Goal: Task Accomplishment & Management: Use online tool/utility

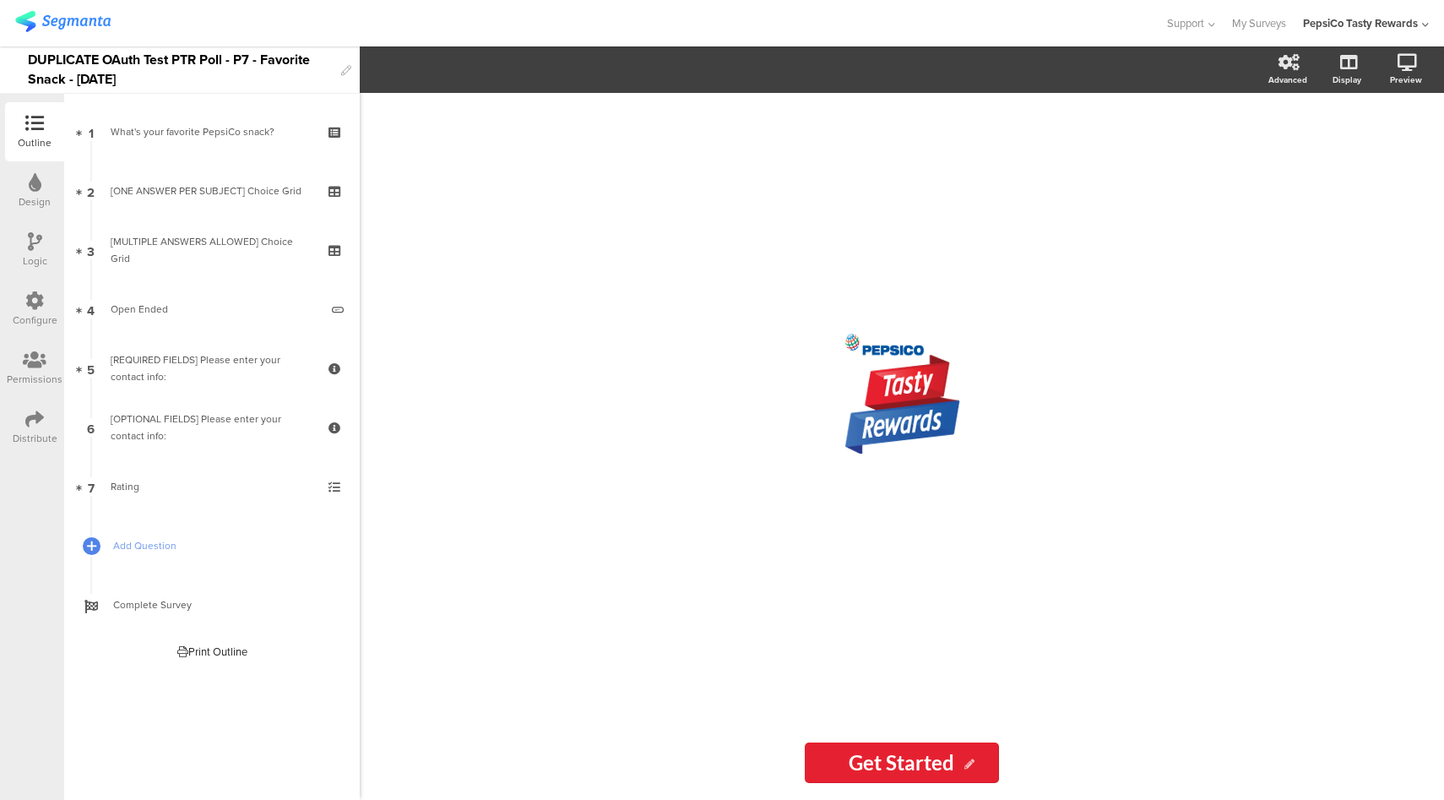
click at [24, 311] on div "Configure" at bounding box center [34, 308] width 59 height 59
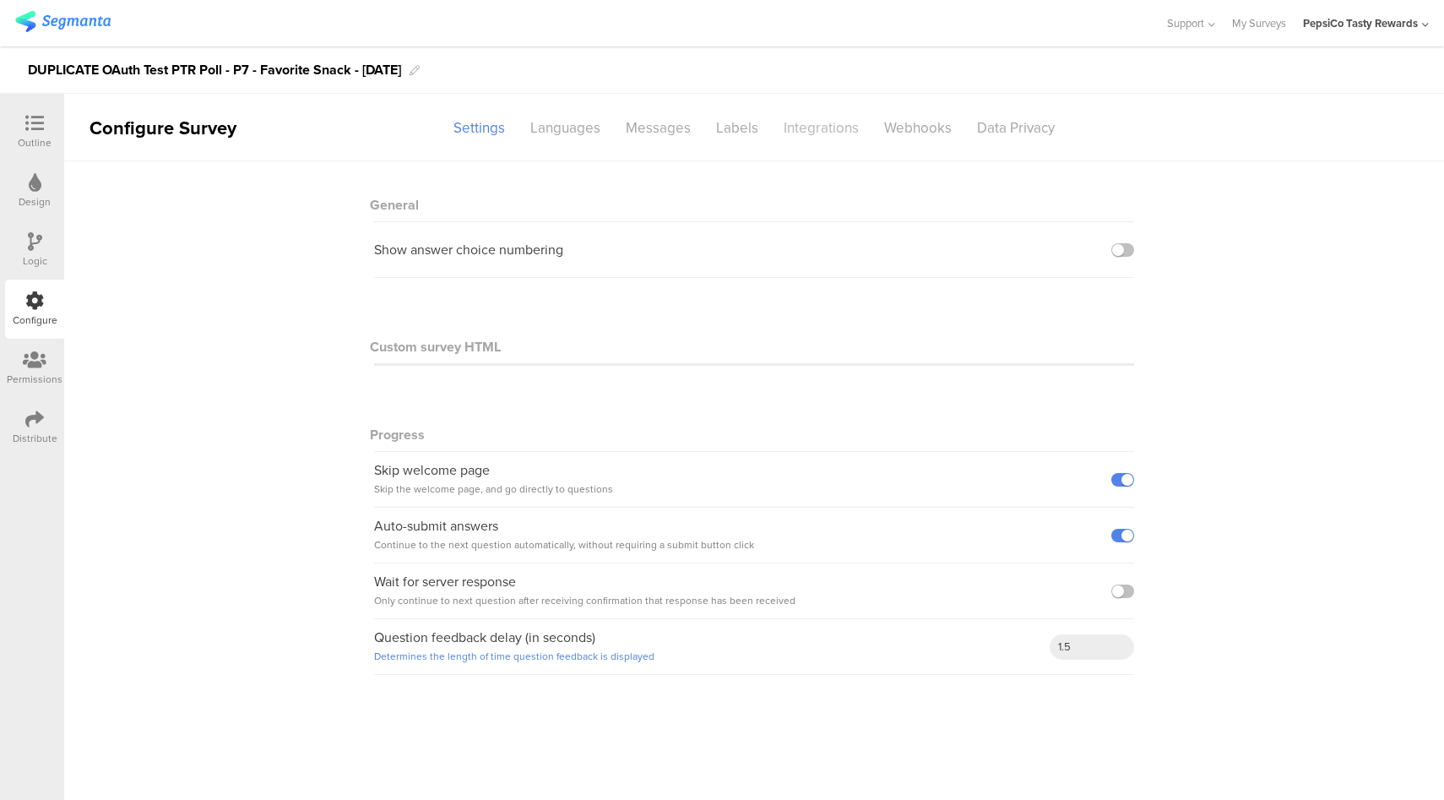
click at [827, 140] on div "Integrations" at bounding box center [821, 128] width 100 height 30
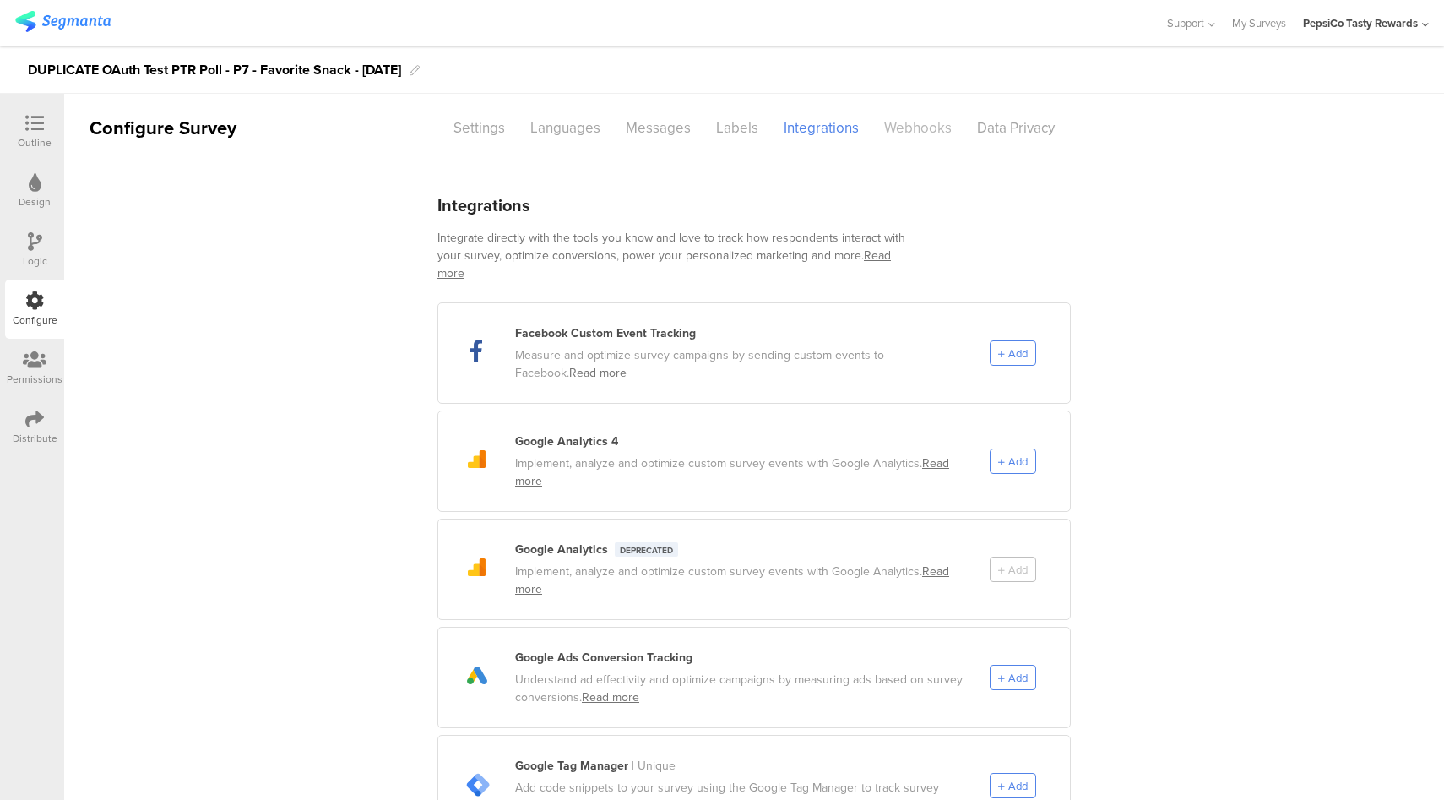
click at [906, 133] on div "Webhooks" at bounding box center [917, 128] width 93 height 30
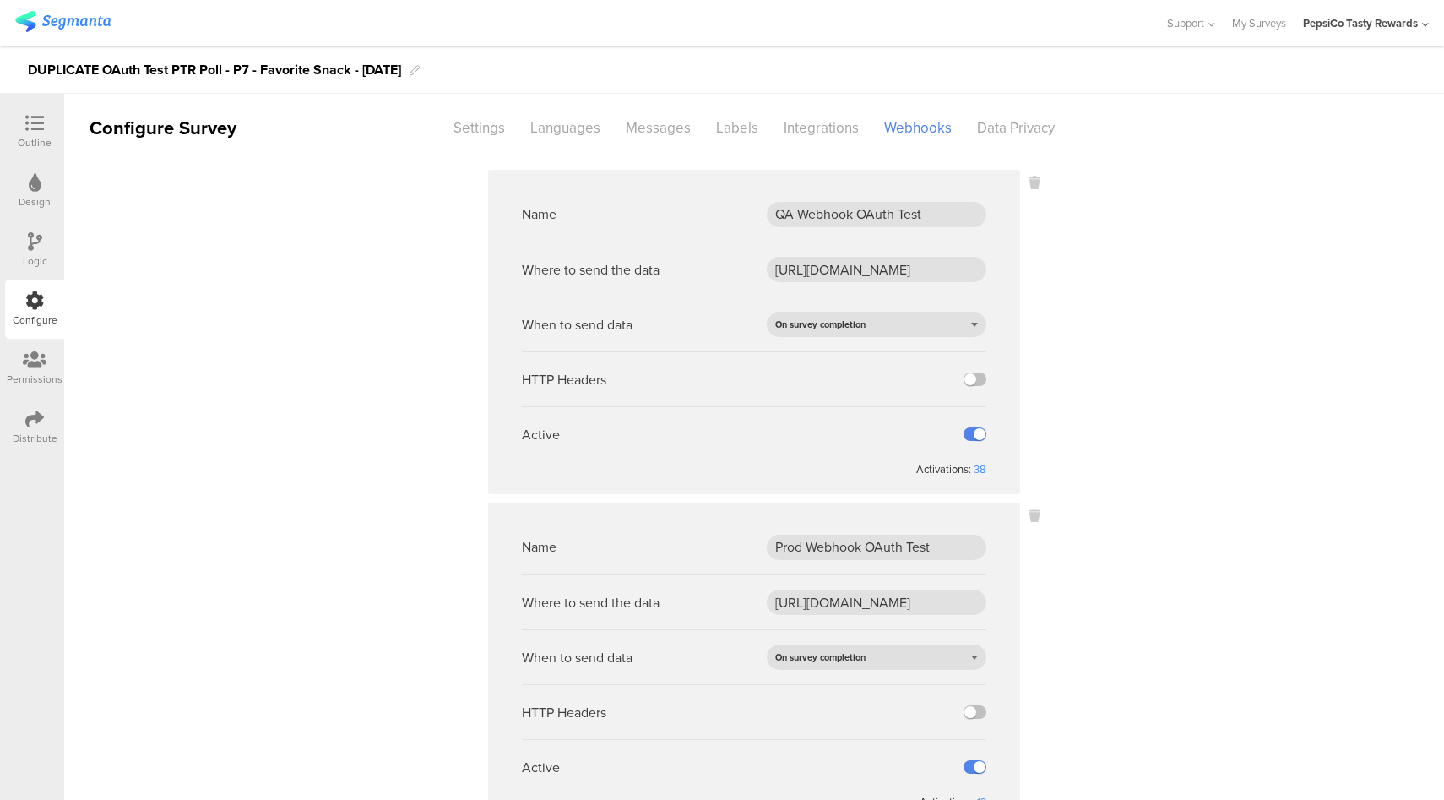
scroll to position [70, 0]
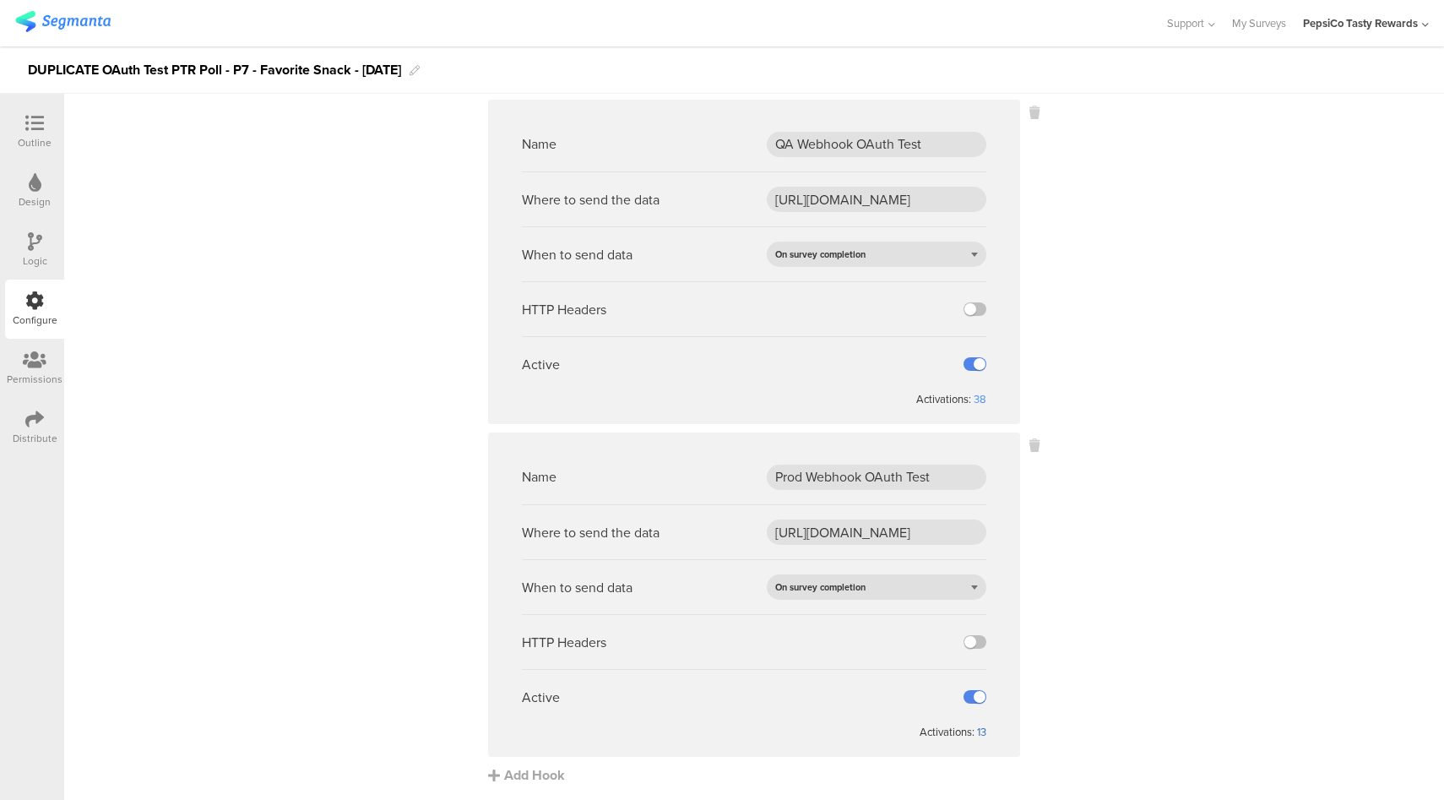
click at [977, 728] on div "13" at bounding box center [981, 732] width 9 height 16
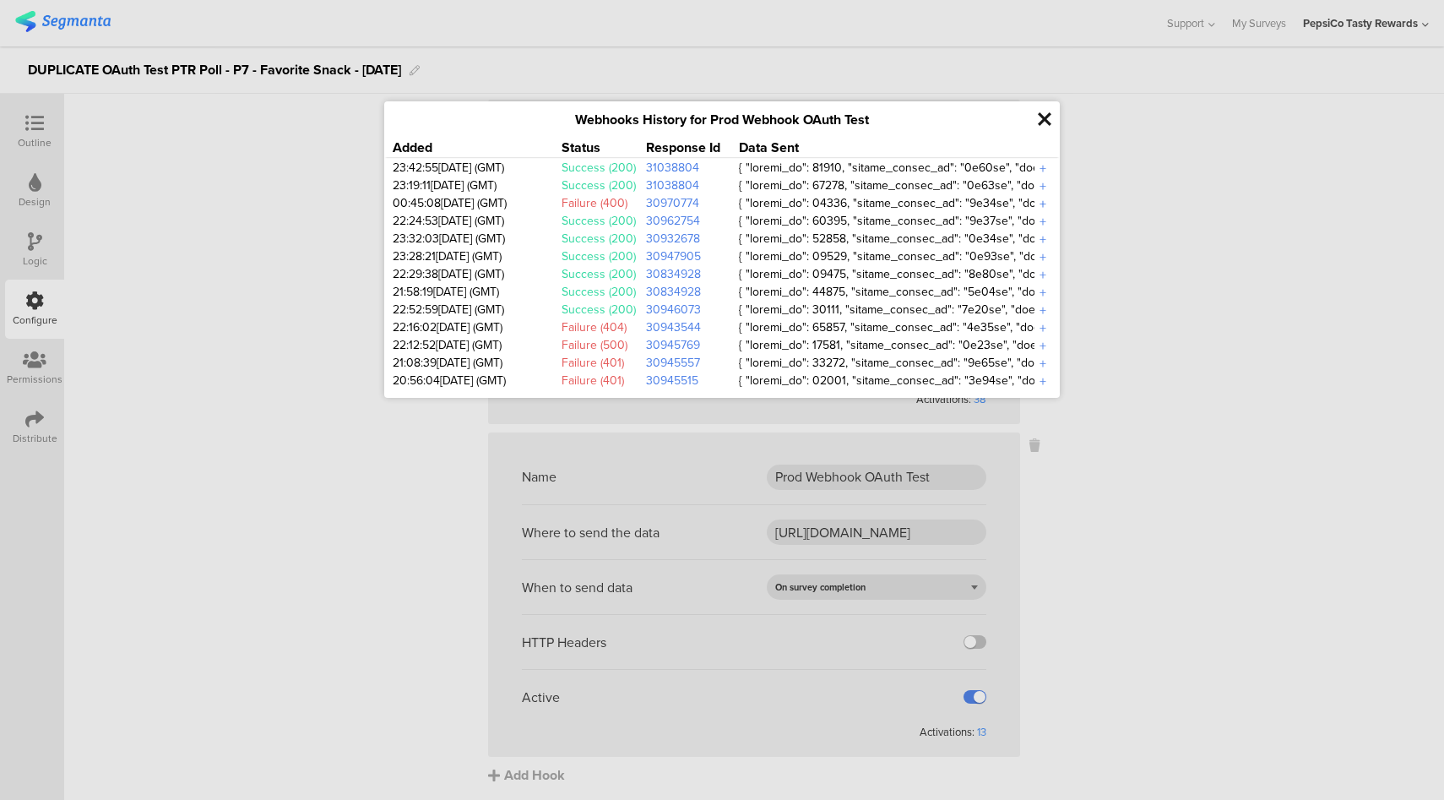
click at [1041, 204] on div "+" at bounding box center [1042, 203] width 17 height 19
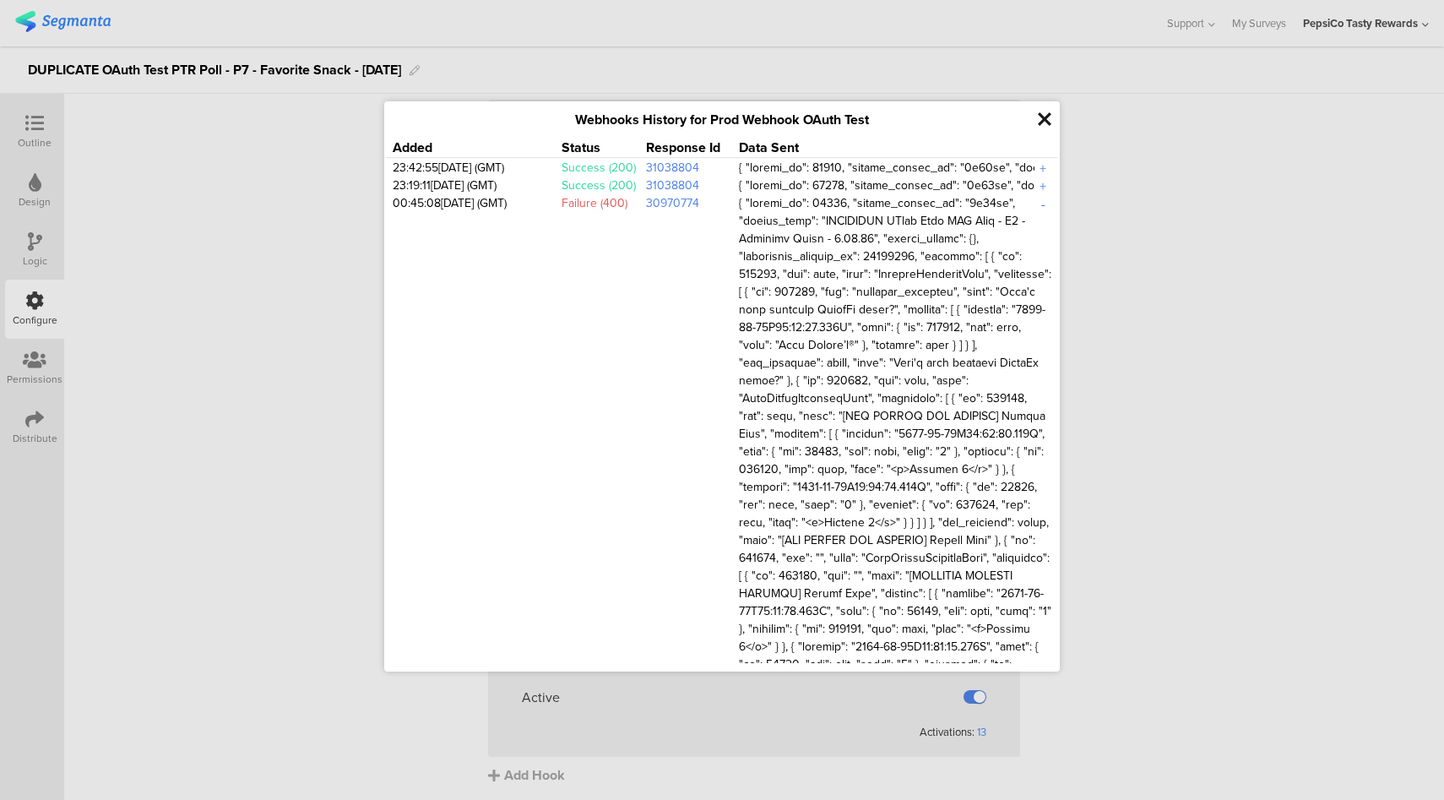
click at [1034, 204] on div "-" at bounding box center [1042, 203] width 17 height 19
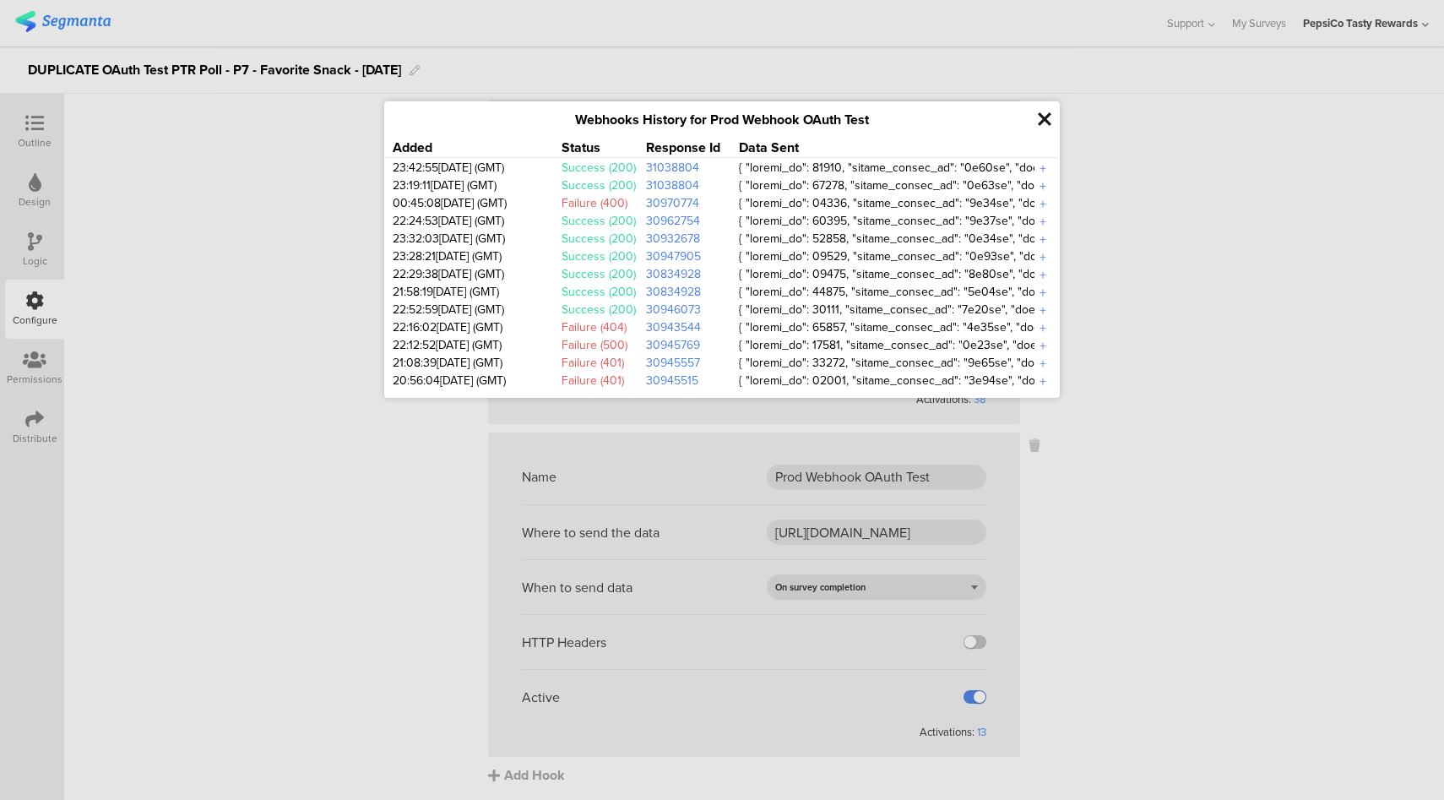
click at [1040, 182] on div "+" at bounding box center [1042, 185] width 17 height 19
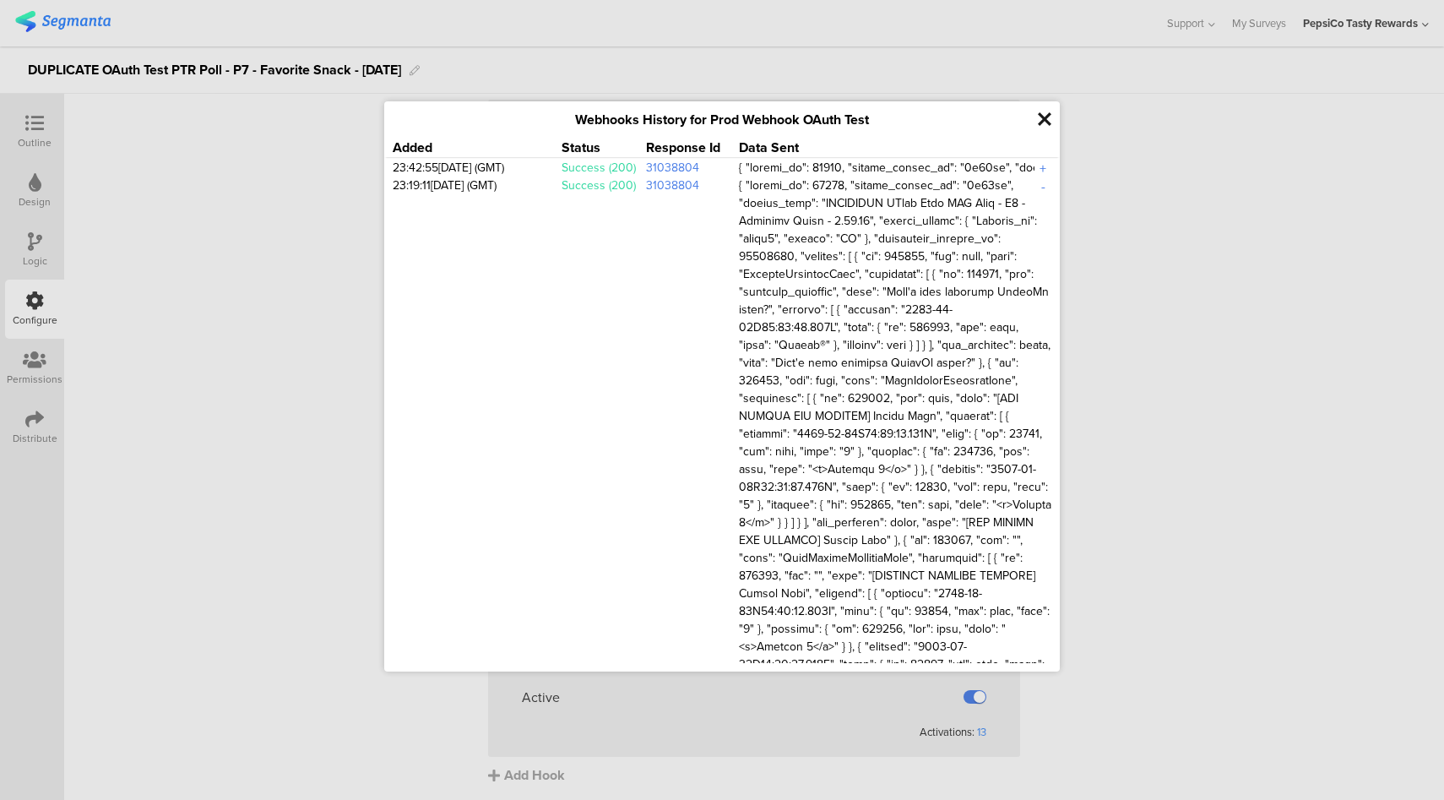
click at [1035, 166] on div "+" at bounding box center [1042, 168] width 17 height 19
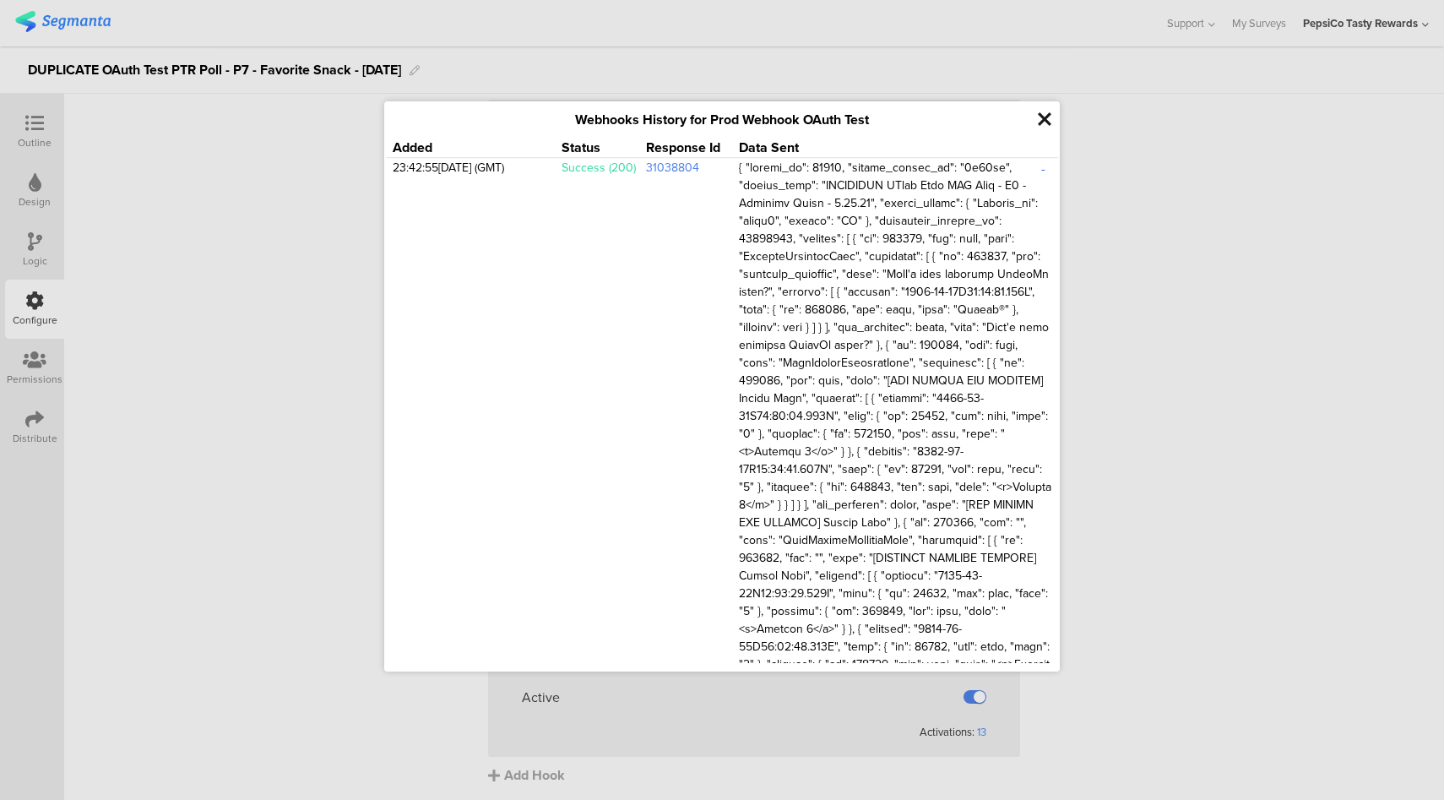
click at [1035, 166] on div "-" at bounding box center [1042, 168] width 17 height 19
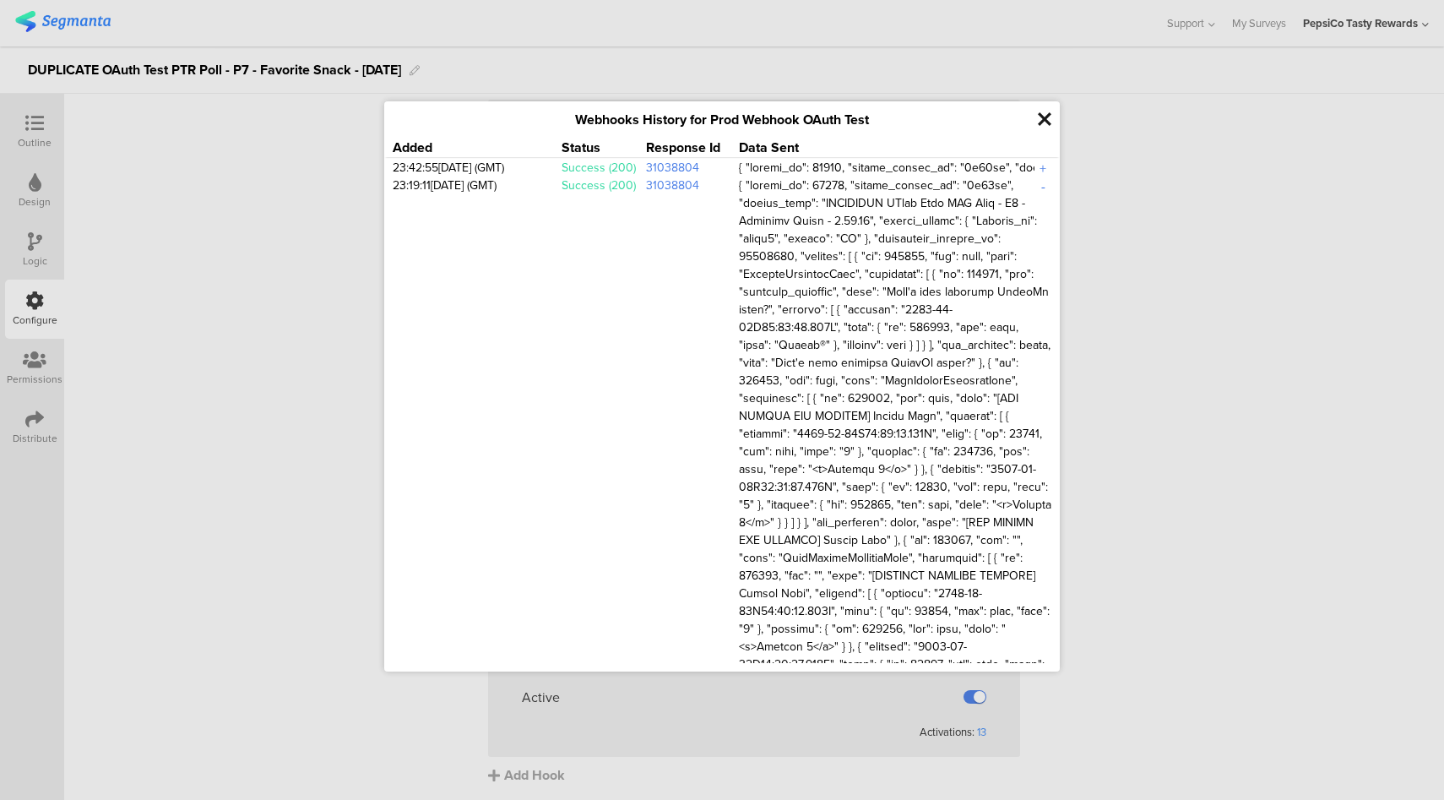
click at [1034, 186] on div "-" at bounding box center [1042, 185] width 17 height 19
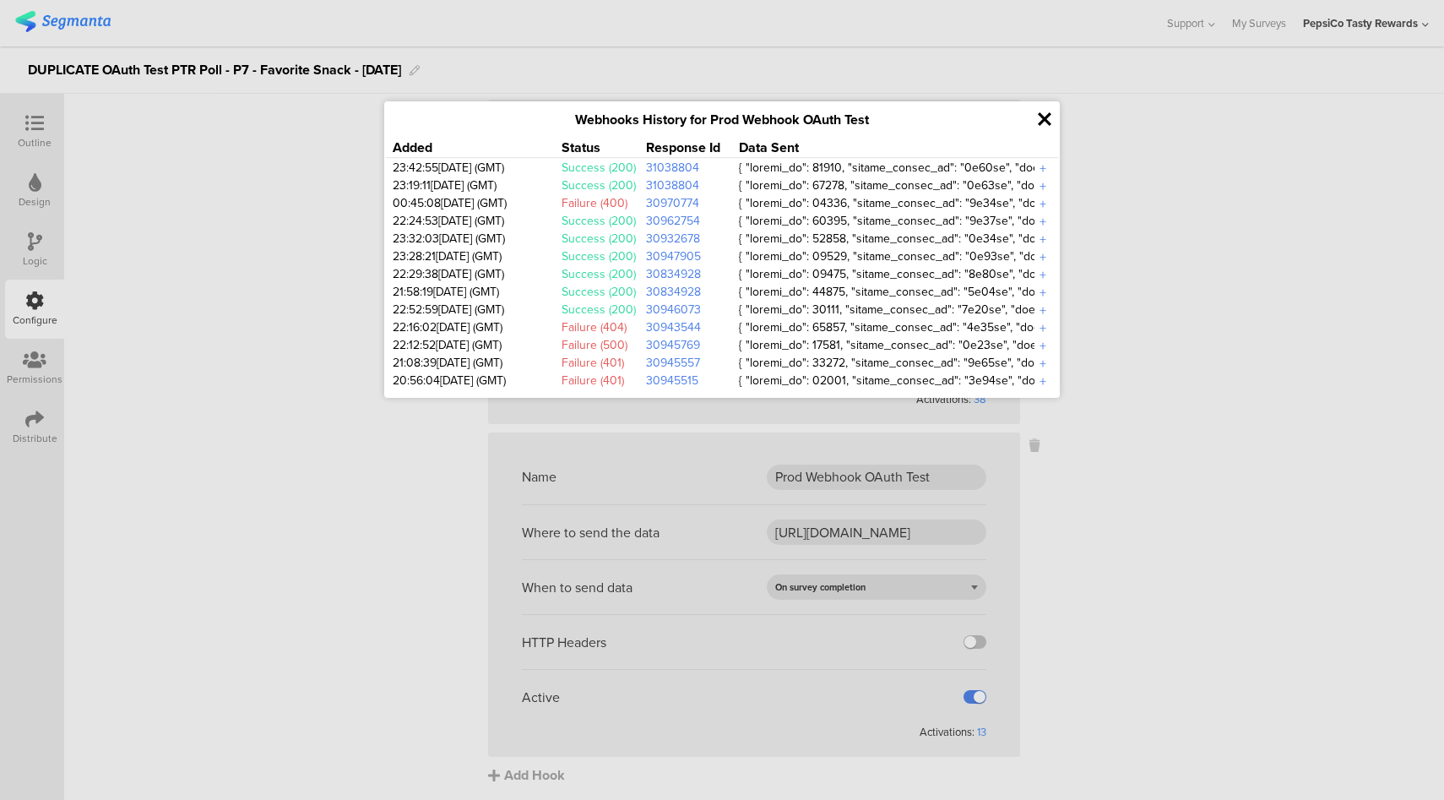
click at [1044, 122] on icon at bounding box center [1045, 119] width 14 height 19
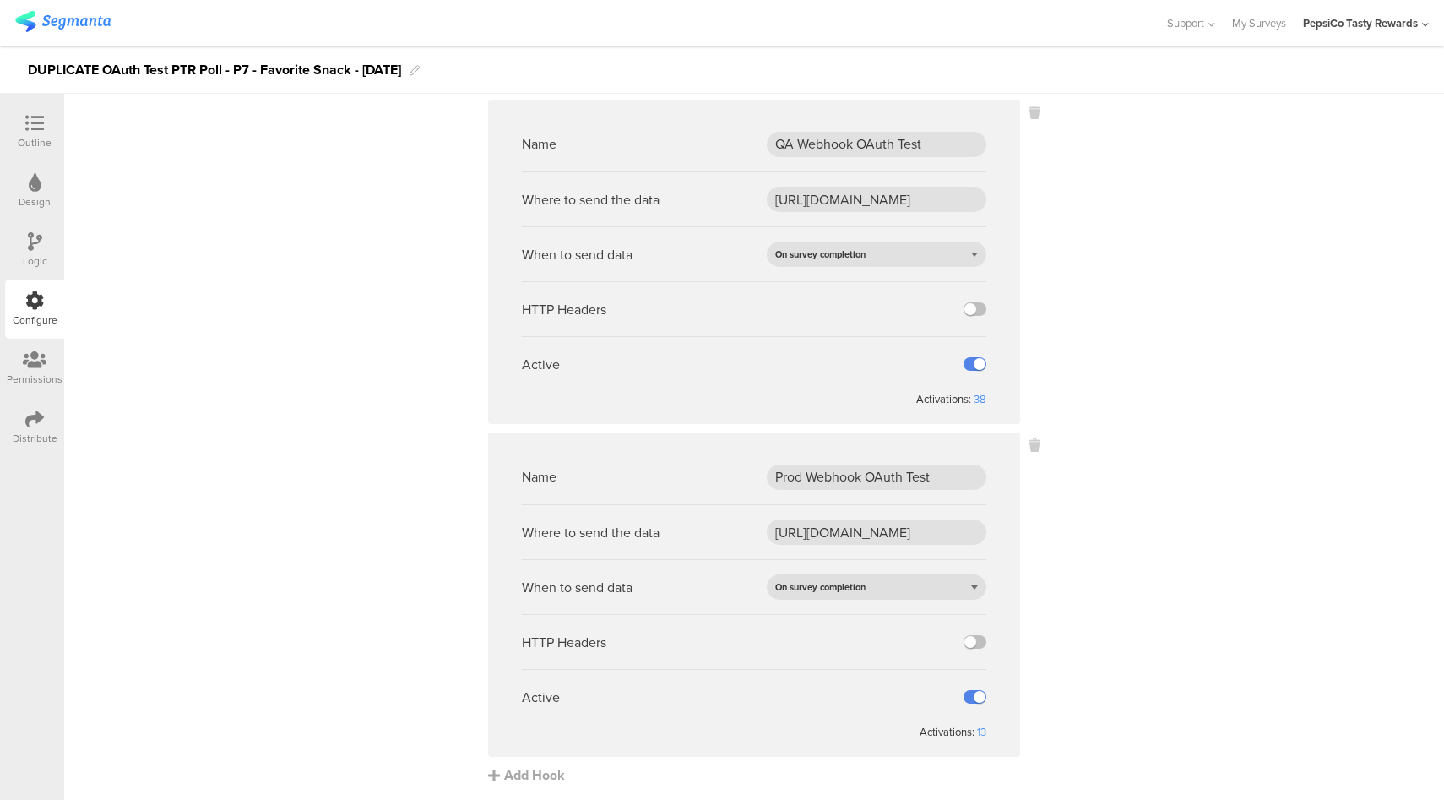
click at [46, 117] on div at bounding box center [35, 124] width 34 height 21
